Goal: Transaction & Acquisition: Download file/media

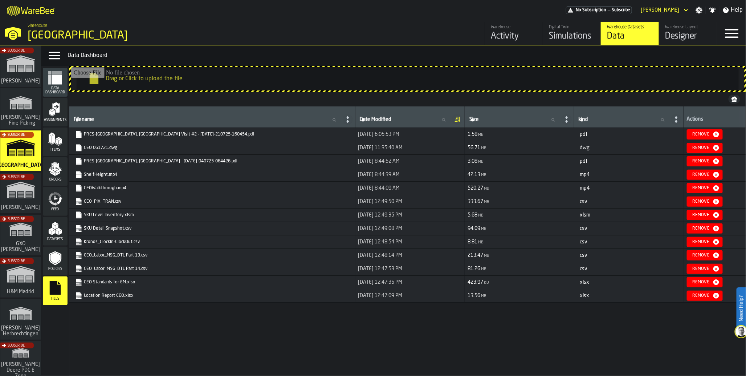
click at [155, 358] on div "Filename Filename Date Modified Date Modified Size Size kind kind Actions PRES-…" at bounding box center [407, 239] width 677 height 267
click at [120, 215] on link "SKU Level Inventory.xlsm" at bounding box center [211, 214] width 273 height 7
click at [108, 228] on link "SKU Detail Snapshot.csv" at bounding box center [211, 228] width 273 height 7
drag, startPoint x: 117, startPoint y: 213, endPoint x: 77, endPoint y: 215, distance: 40.0
click at [77, 215] on link "SKU Level Inventory.xlsm" at bounding box center [211, 214] width 273 height 7
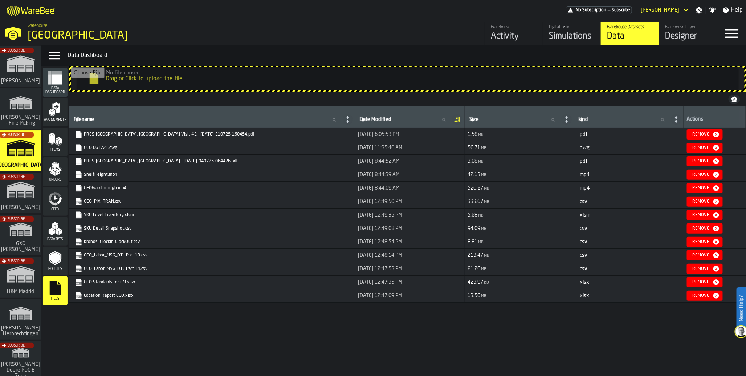
click at [107, 299] on link "Location Report CEO.xlsx" at bounding box center [211, 295] width 273 height 7
click at [77, 229] on icon "link-to-https://drive.app.warebee.com/b5402f52-ce28-4f27-b3d4-5c6d76174849/file…" at bounding box center [76, 226] width 4 height 5
click at [93, 228] on link "SKU Detail Snapshot.csv" at bounding box center [211, 228] width 273 height 7
click at [113, 298] on link "Location Report CEO.xlsx" at bounding box center [211, 295] width 273 height 7
